Goal: Communication & Community: Connect with others

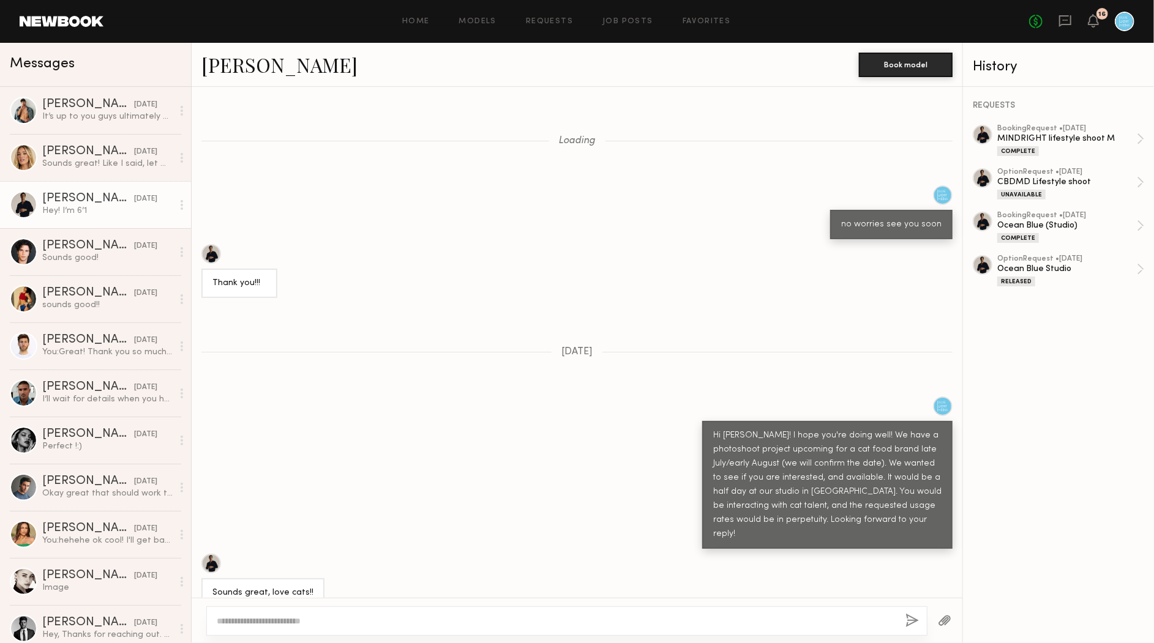
scroll to position [699, 0]
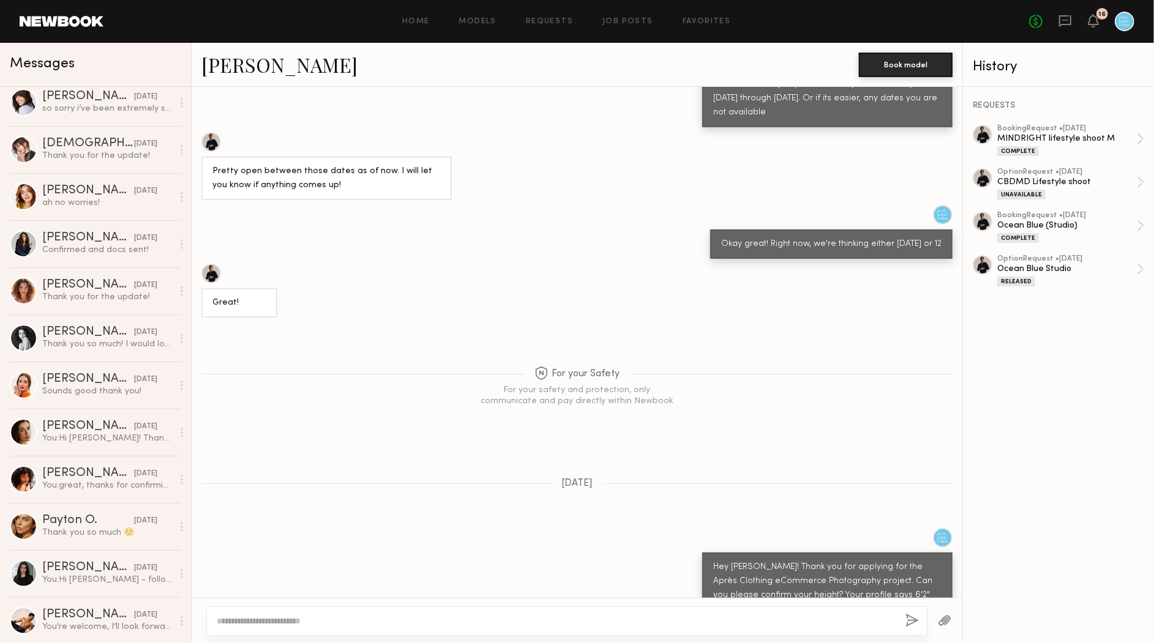
scroll to position [843, 0]
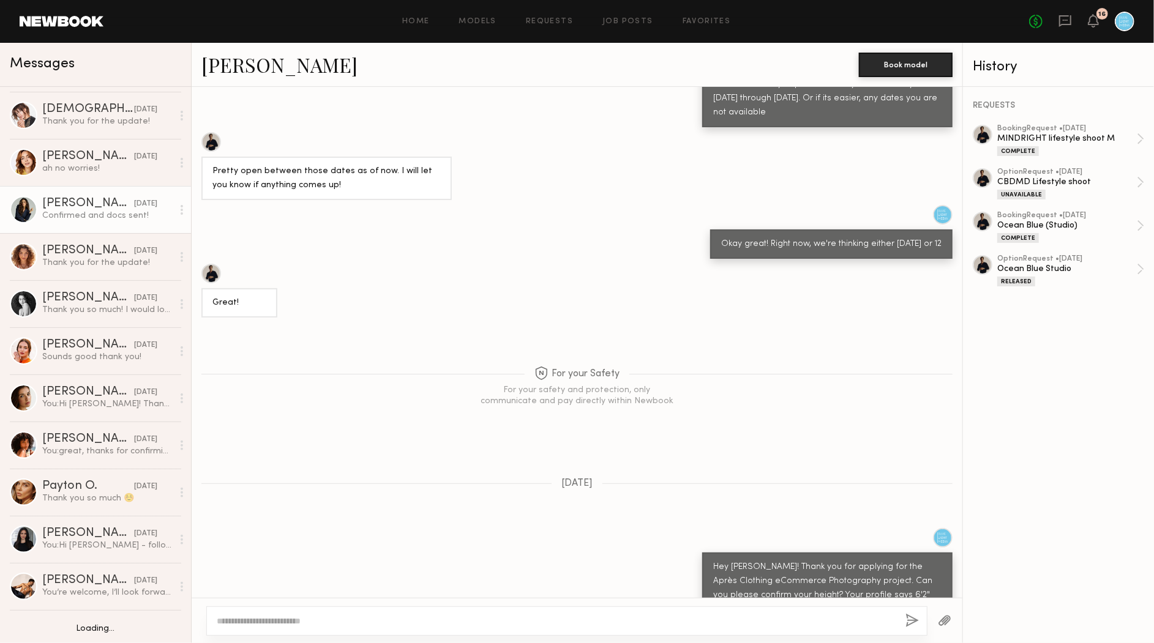
click at [94, 208] on div "[PERSON_NAME]" at bounding box center [88, 204] width 92 height 12
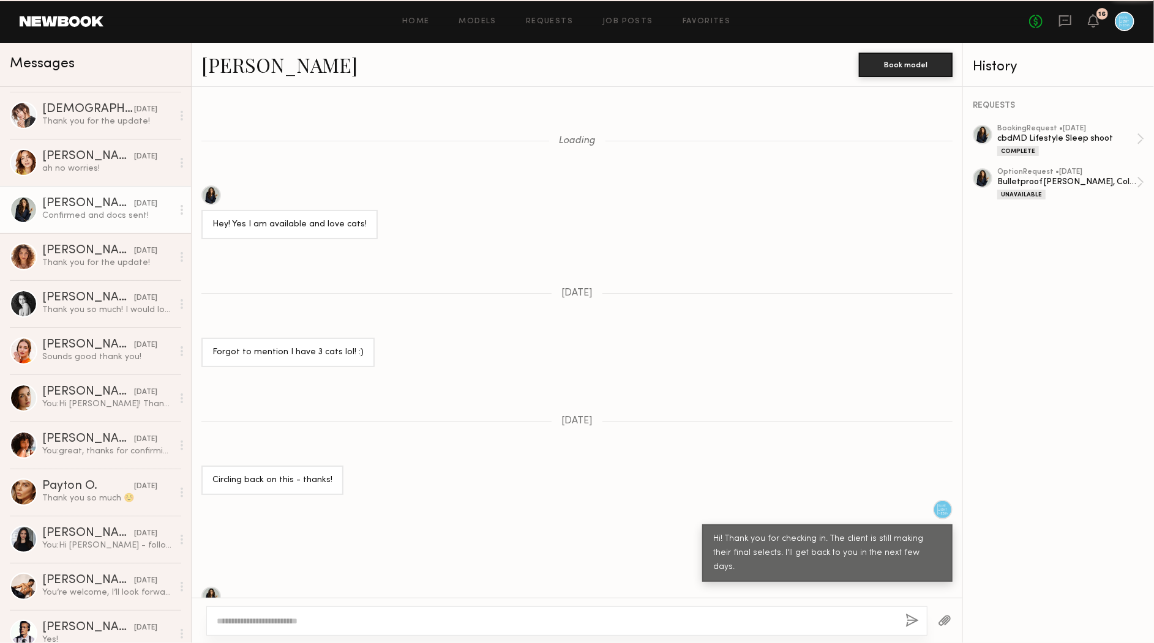
scroll to position [901, 0]
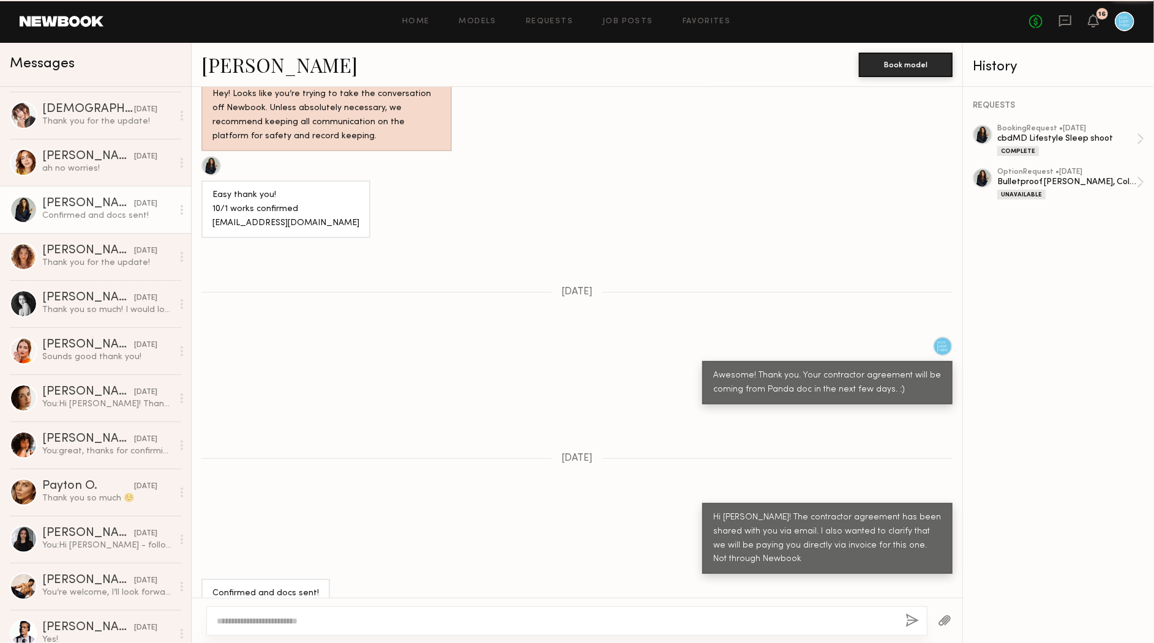
click at [236, 65] on link "[PERSON_NAME]" at bounding box center [279, 64] width 156 height 26
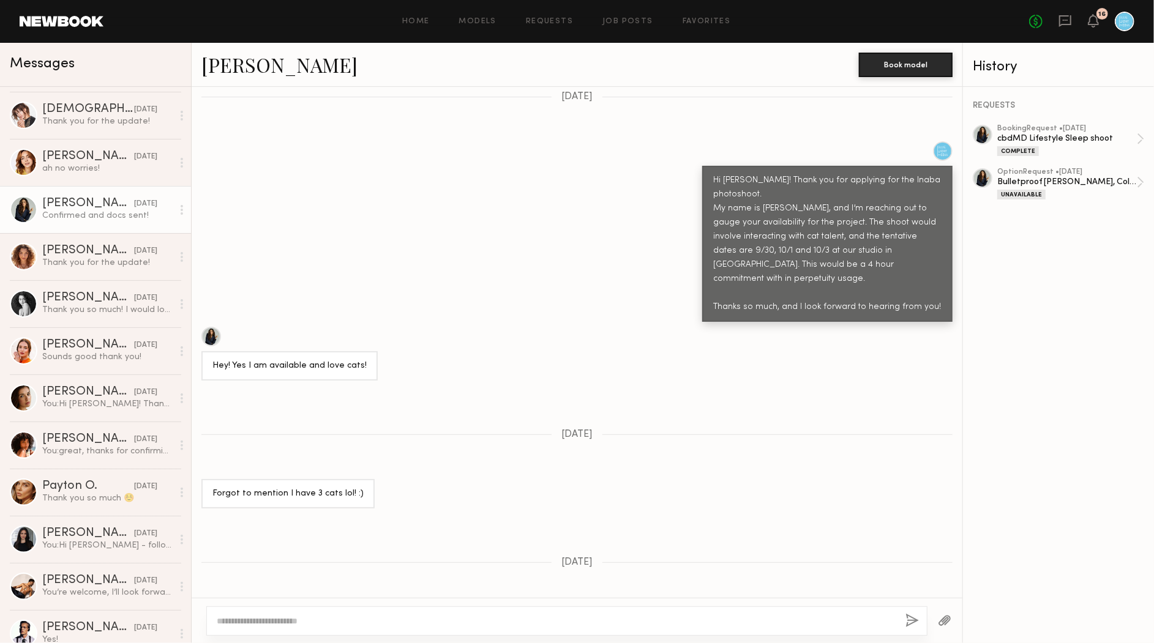
scroll to position [1949, 0]
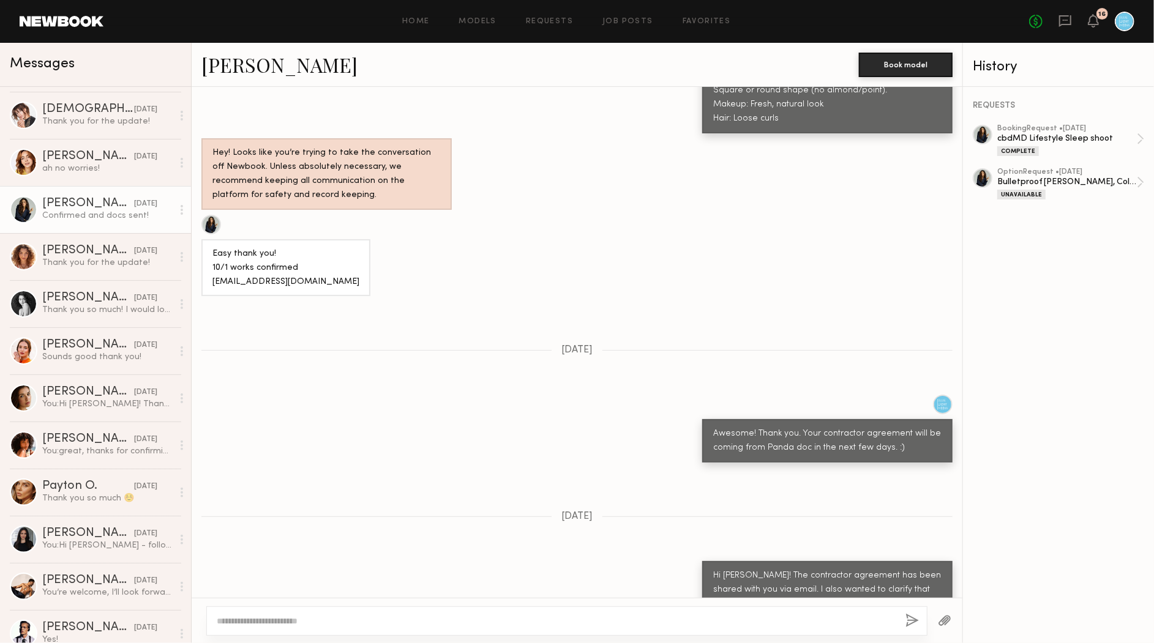
click at [127, 22] on div "Home Models Requests Job Posts Favorites Sign Out" at bounding box center [565, 22] width 925 height 8
click at [497, 256] on div "Loading Looking forward to working with you as well Hi there Going to make sure…" at bounding box center [577, 342] width 770 height 511
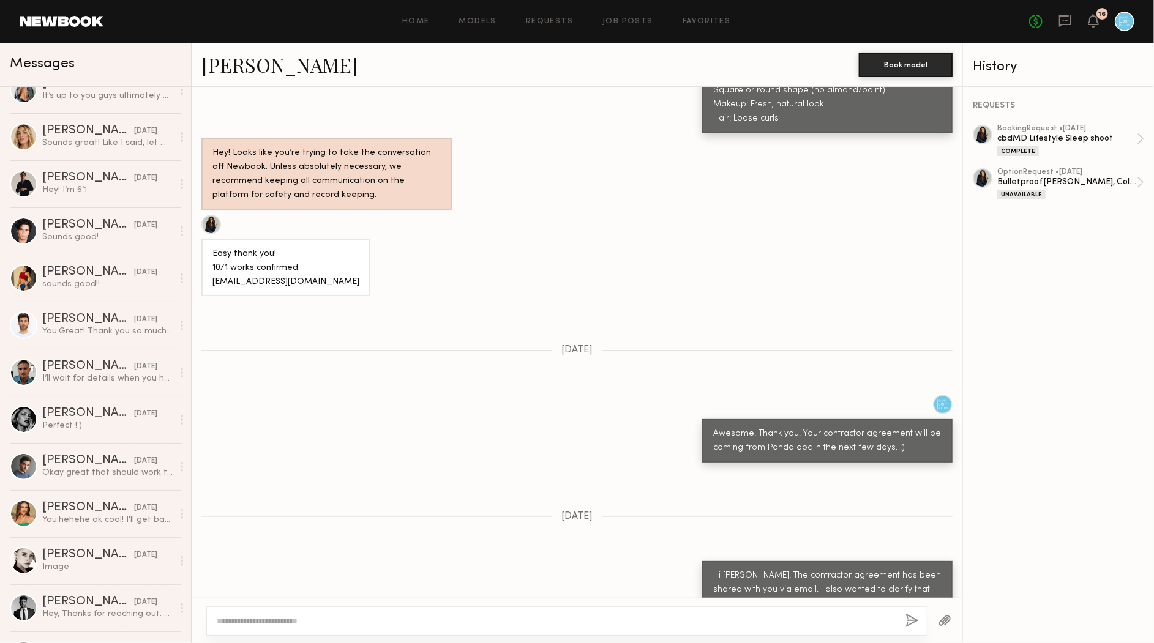
scroll to position [0, 0]
